Goal: Task Accomplishment & Management: Complete application form

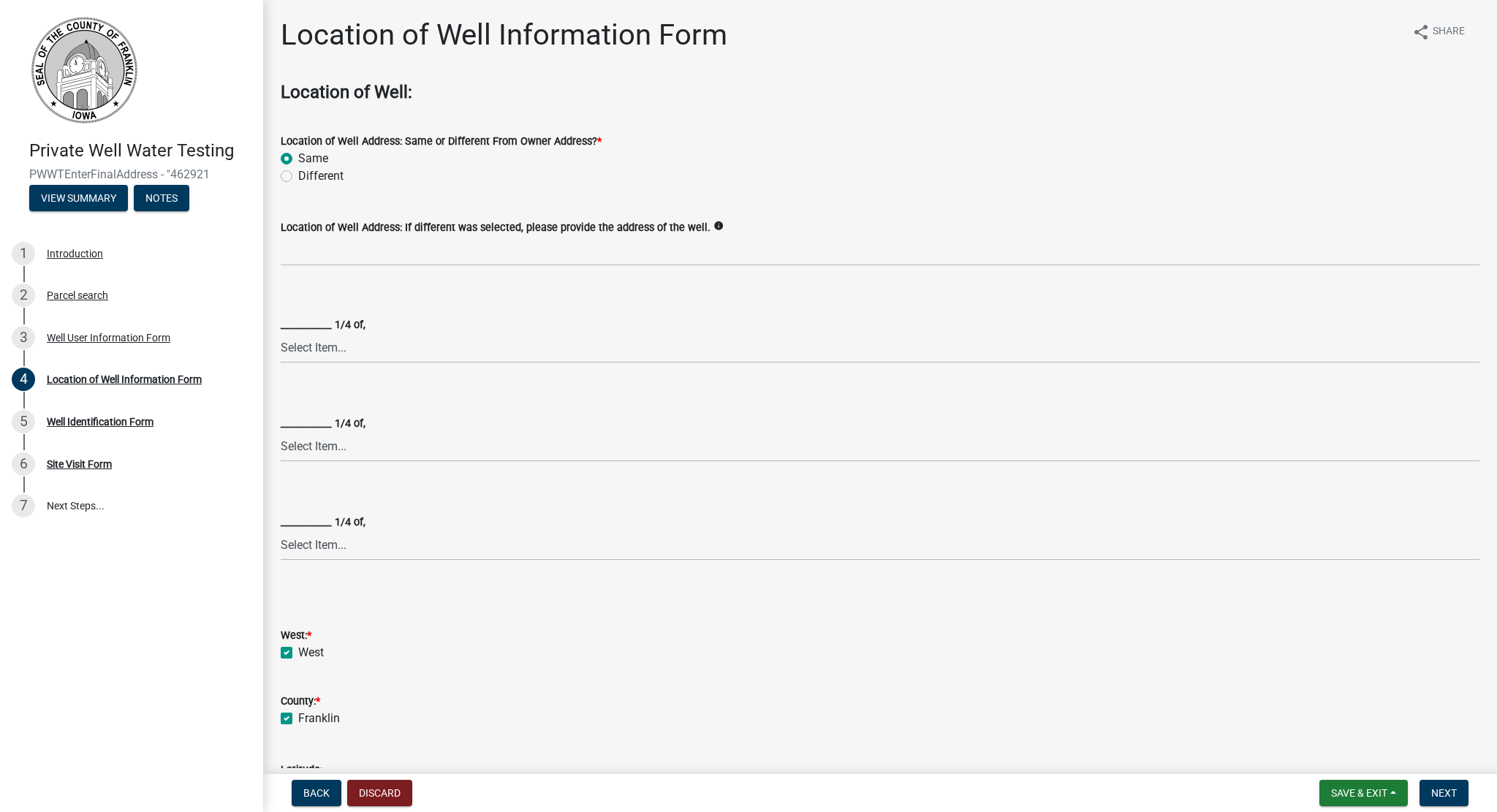
scroll to position [380, 0]
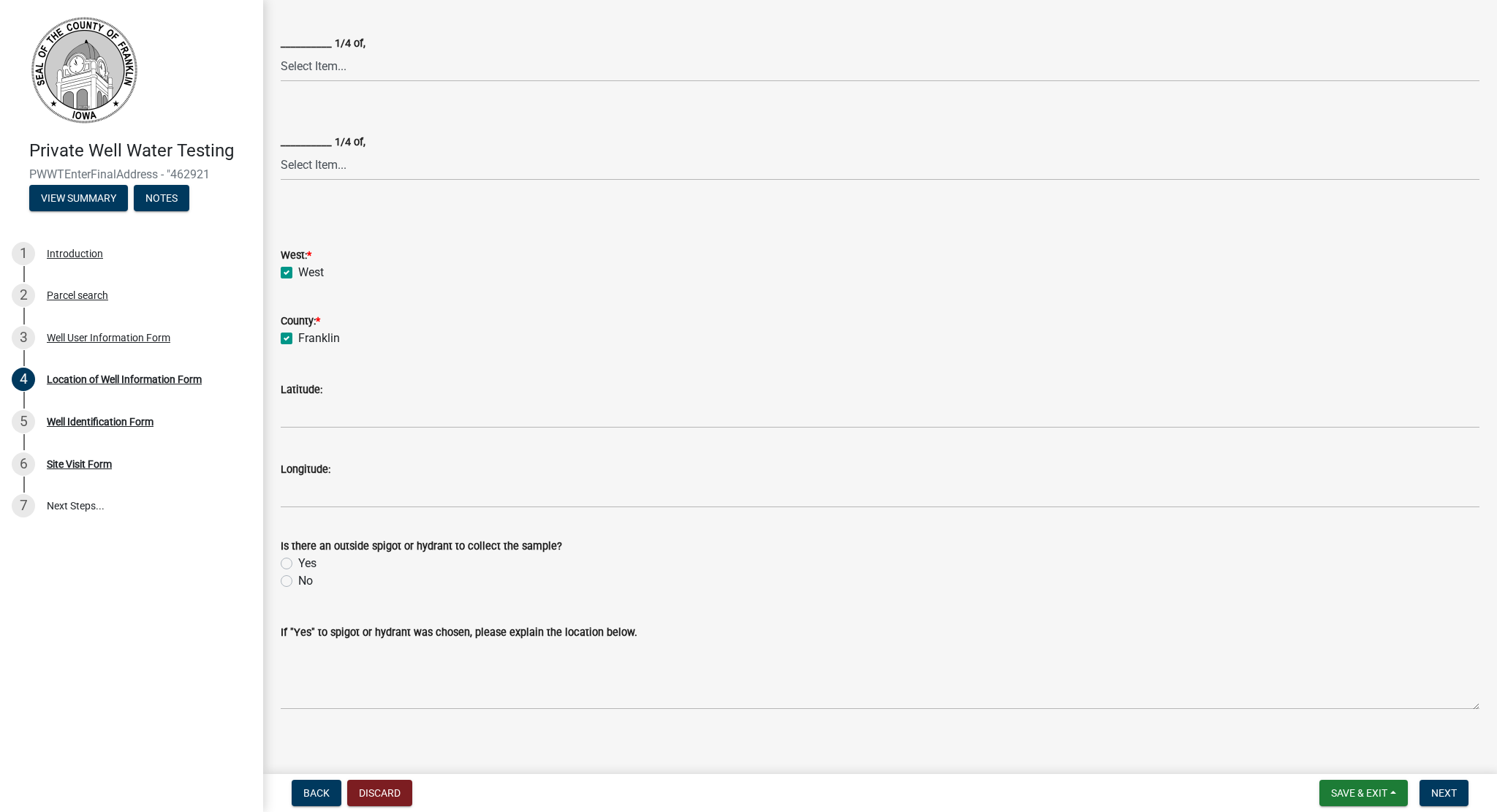
click at [298, 560] on label "Yes" at bounding box center [307, 563] width 18 height 17
click at [298, 560] on input "Yes" at bounding box center [303, 560] width 9 height 9
radio input "true"
click at [1445, 789] on span "Next" at bounding box center [1444, 793] width 26 height 12
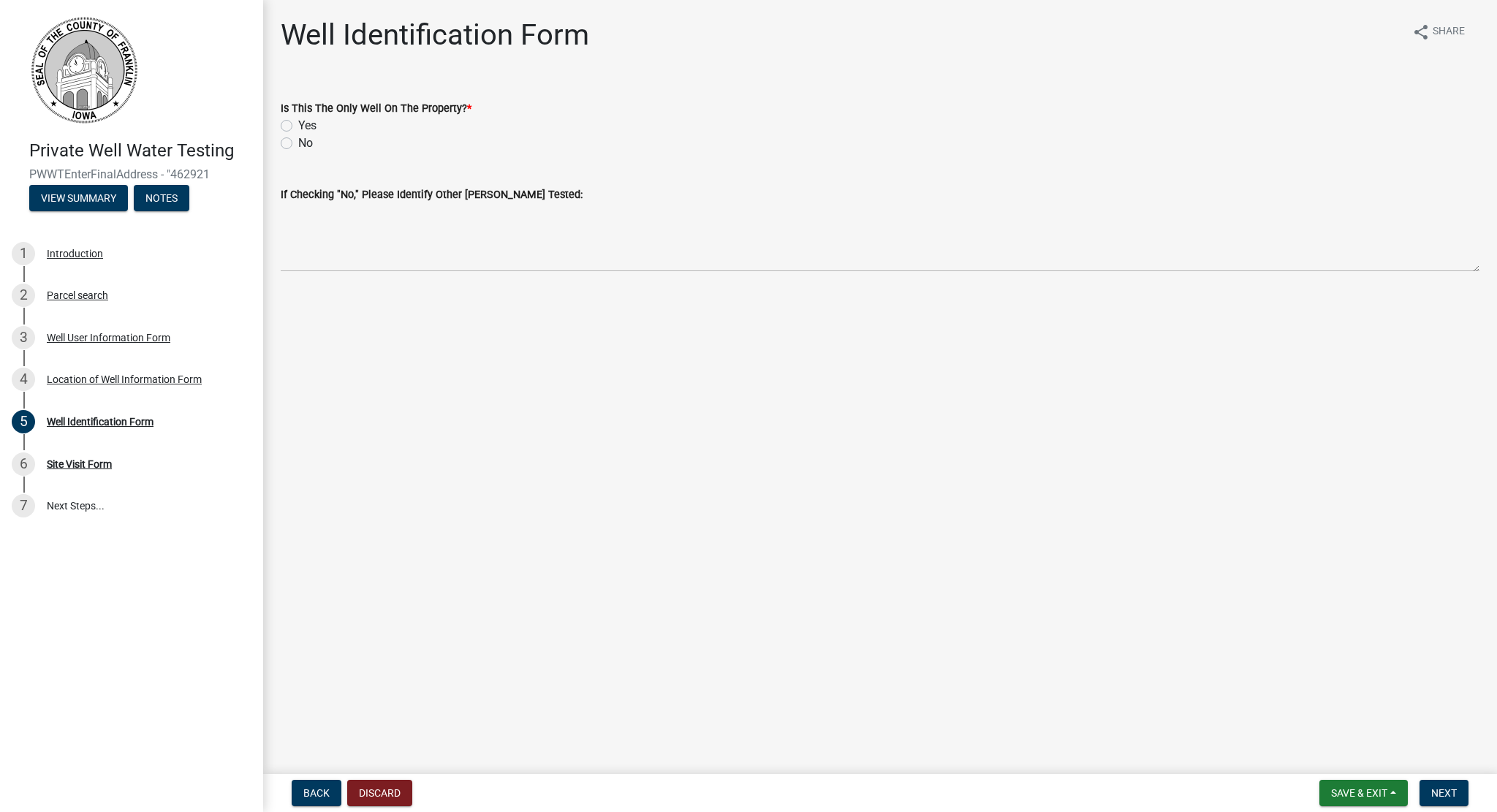
click at [298, 124] on label "Yes" at bounding box center [307, 125] width 18 height 17
click at [298, 124] on input "Yes" at bounding box center [303, 121] width 9 height 9
radio input "true"
click at [1439, 791] on span "Next" at bounding box center [1444, 793] width 26 height 12
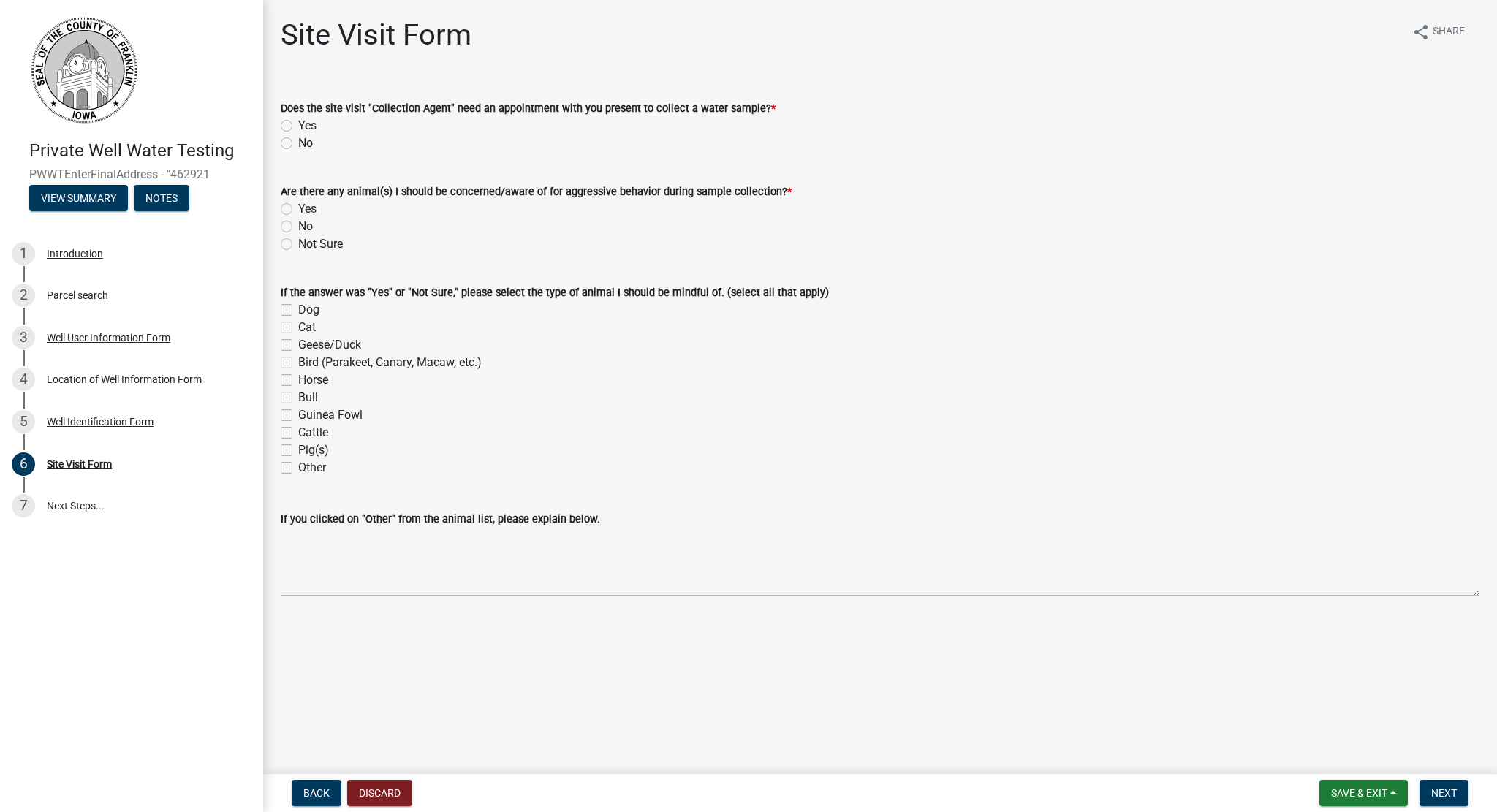
click at [282, 137] on div "No" at bounding box center [880, 143] width 1199 height 17
click at [298, 146] on label "No" at bounding box center [305, 143] width 15 height 17
click at [298, 144] on input "No" at bounding box center [303, 139] width 9 height 9
radio input "true"
click at [298, 222] on label "No" at bounding box center [305, 226] width 15 height 17
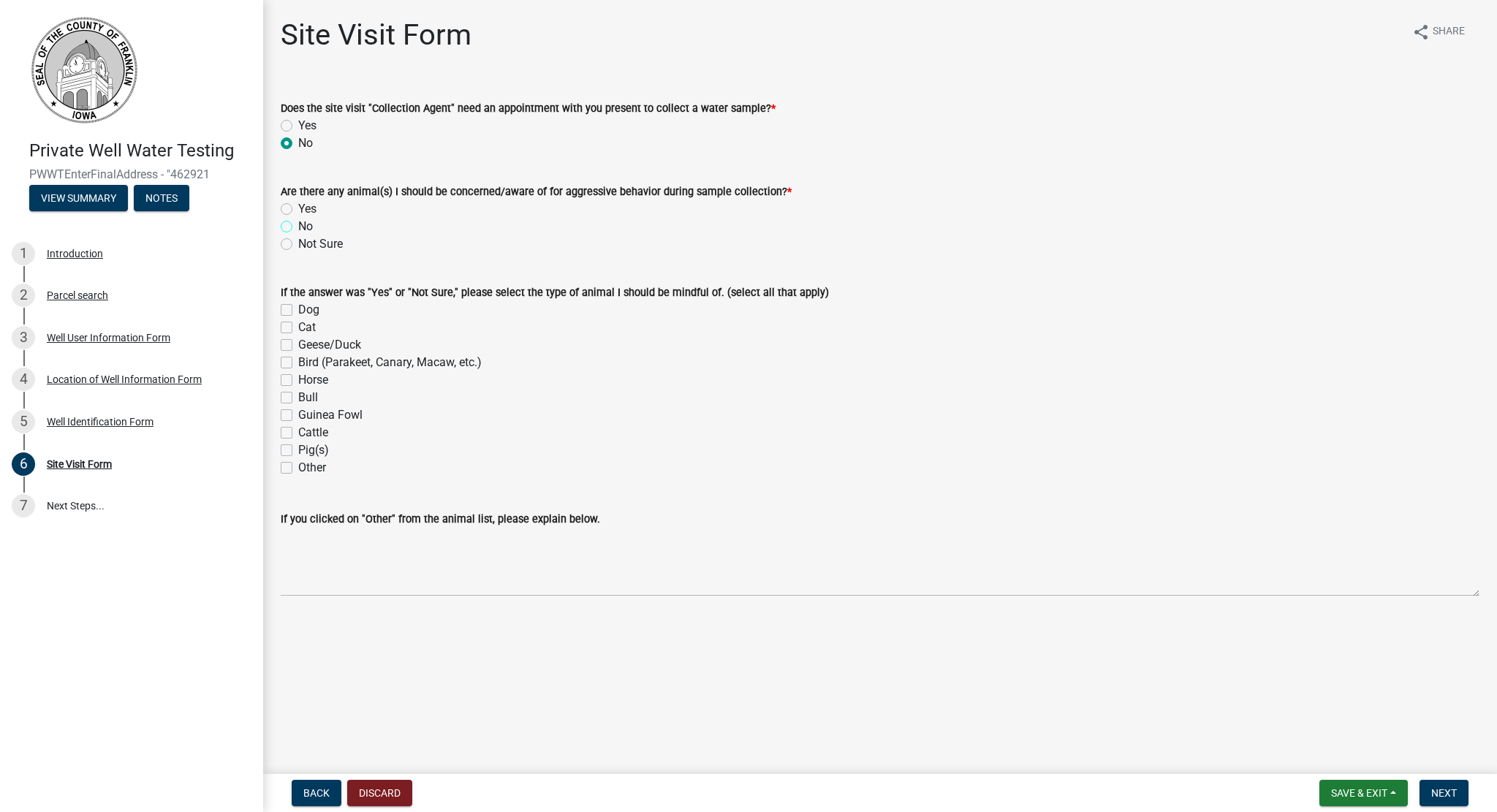
click at [298, 222] on input "No" at bounding box center [303, 222] width 9 height 9
radio input "true"
click at [1448, 806] on button "Next" at bounding box center [1444, 793] width 49 height 26
